Goal: Download file/media

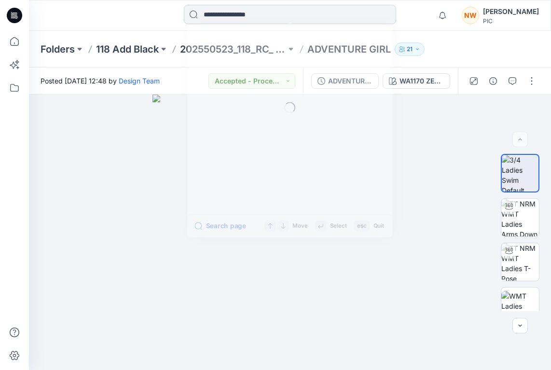
click at [253, 14] on input at bounding box center [290, 14] width 212 height 19
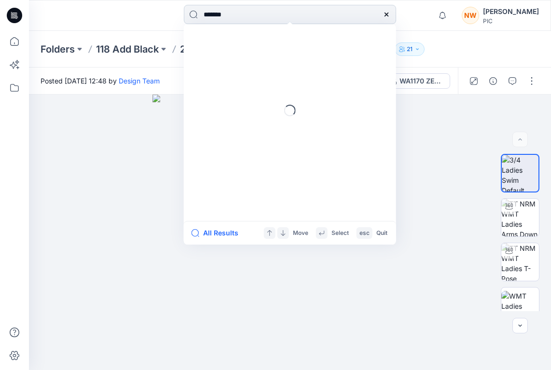
type input "********"
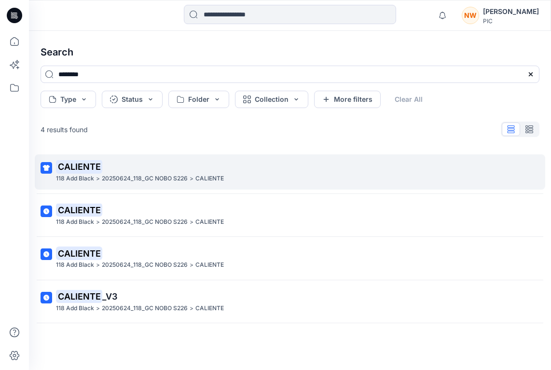
click at [73, 166] on mark "CALIENTE" at bounding box center [79, 166] width 46 height 13
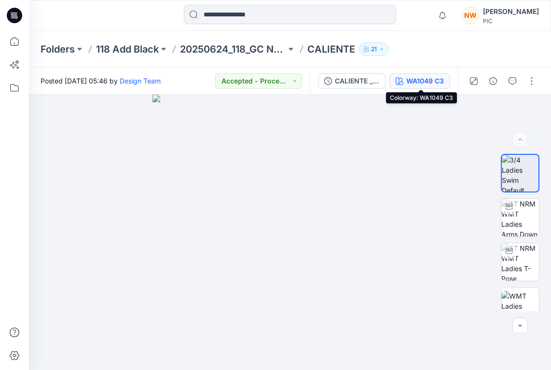
click at [414, 80] on div "WA1049 C3" at bounding box center [425, 81] width 38 height 11
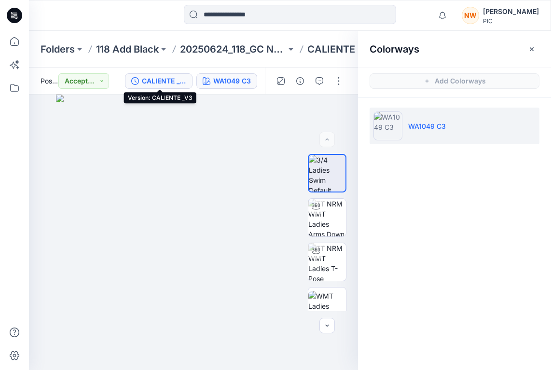
click at [162, 82] on div "CALIENTE _V3" at bounding box center [164, 81] width 44 height 11
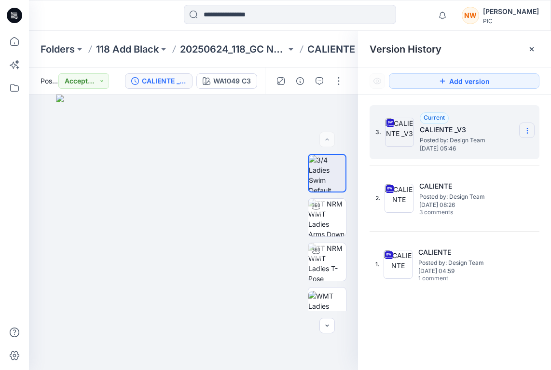
click at [525, 127] on icon at bounding box center [527, 131] width 8 height 8
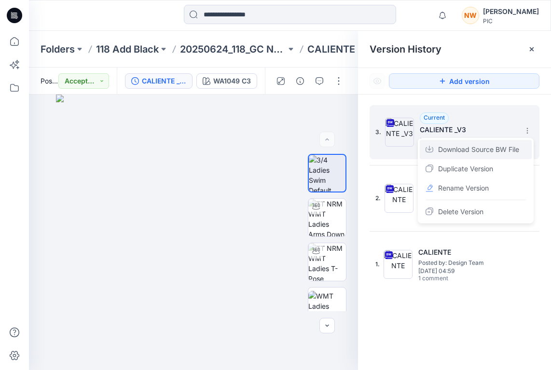
click at [461, 151] on span "Download Source BW File" at bounding box center [478, 150] width 81 height 12
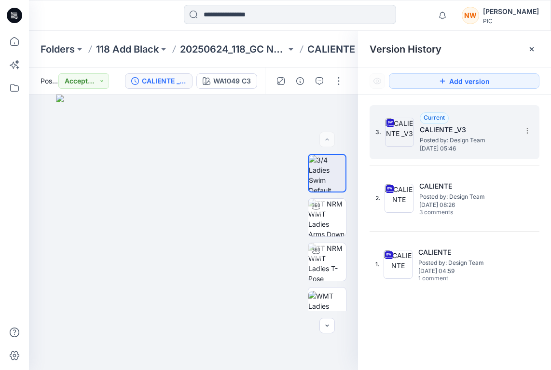
click at [262, 14] on input at bounding box center [290, 14] width 212 height 19
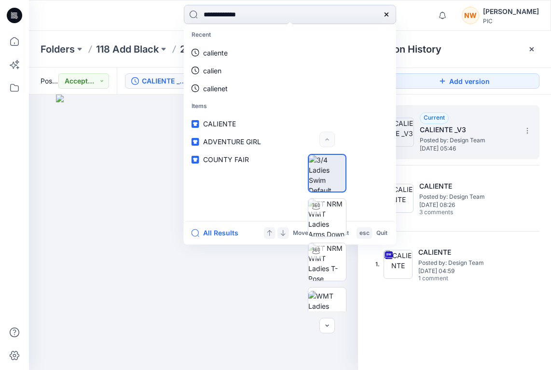
type input "**********"
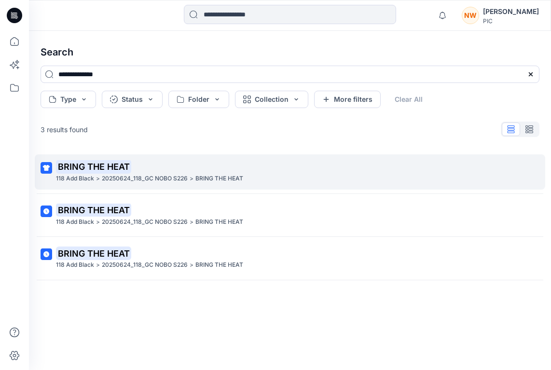
click at [94, 169] on mark "BRING THE HEAT" at bounding box center [93, 166] width 75 height 13
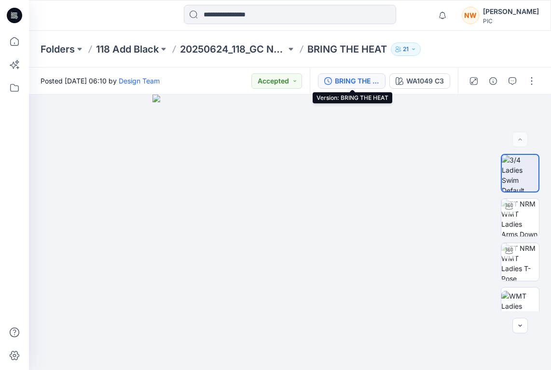
click at [368, 82] on div "BRING THE HEAT" at bounding box center [357, 81] width 44 height 11
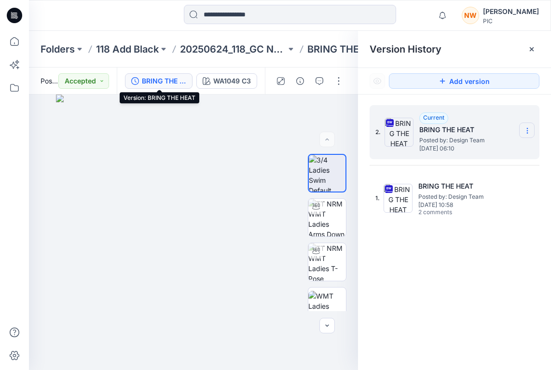
click at [528, 130] on icon at bounding box center [527, 131] width 8 height 8
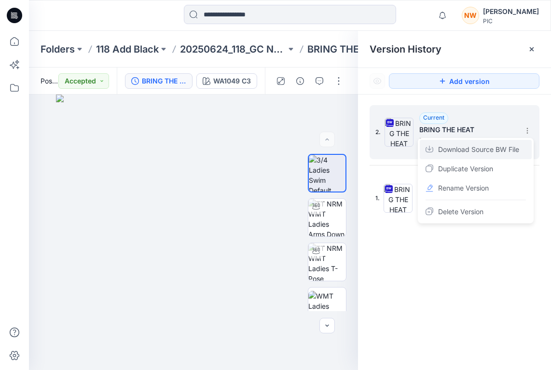
click at [458, 151] on span "Download Source BW File" at bounding box center [478, 150] width 81 height 12
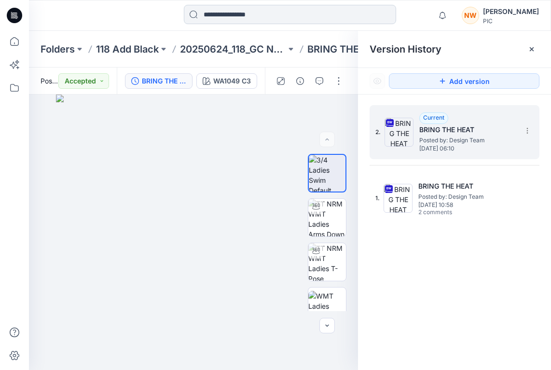
click at [270, 14] on input at bounding box center [290, 14] width 212 height 19
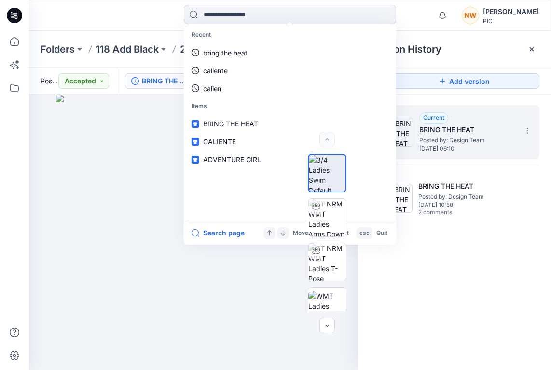
type input "*"
type input "**********"
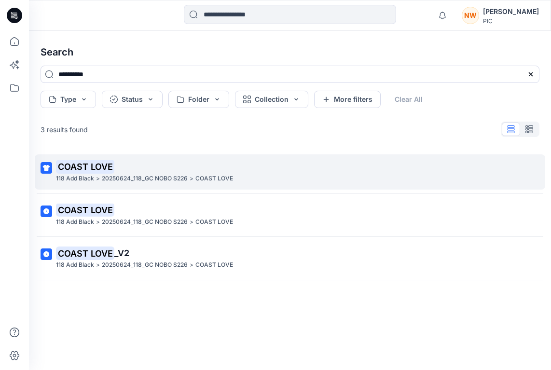
click at [78, 163] on mark "COAST LOVE" at bounding box center [85, 166] width 58 height 13
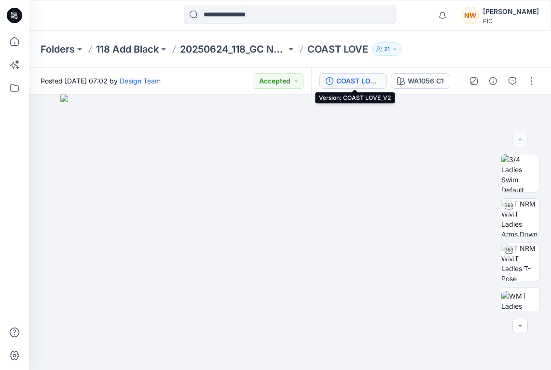
click at [367, 81] on div "COAST LOVE_V2" at bounding box center [358, 81] width 44 height 11
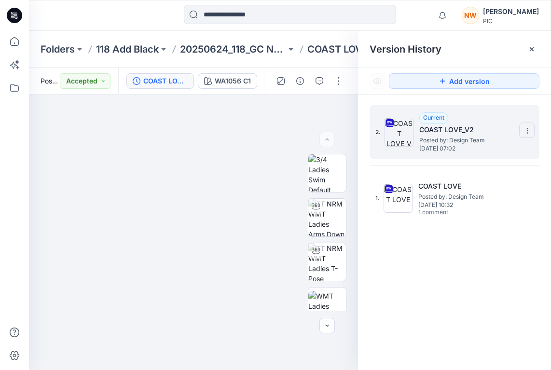
click at [527, 128] on icon at bounding box center [526, 128] width 0 height 0
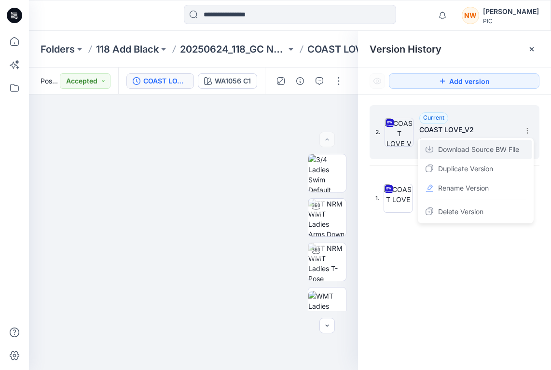
click at [456, 151] on span "Download Source BW File" at bounding box center [478, 150] width 81 height 12
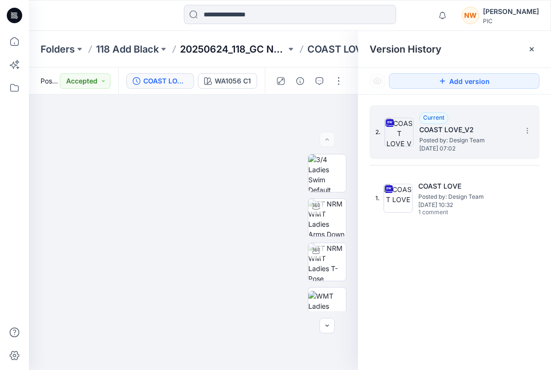
click at [276, 49] on p "20250624_118_GC NOBO S226" at bounding box center [233, 48] width 106 height 13
